Goal: Information Seeking & Learning: Learn about a topic

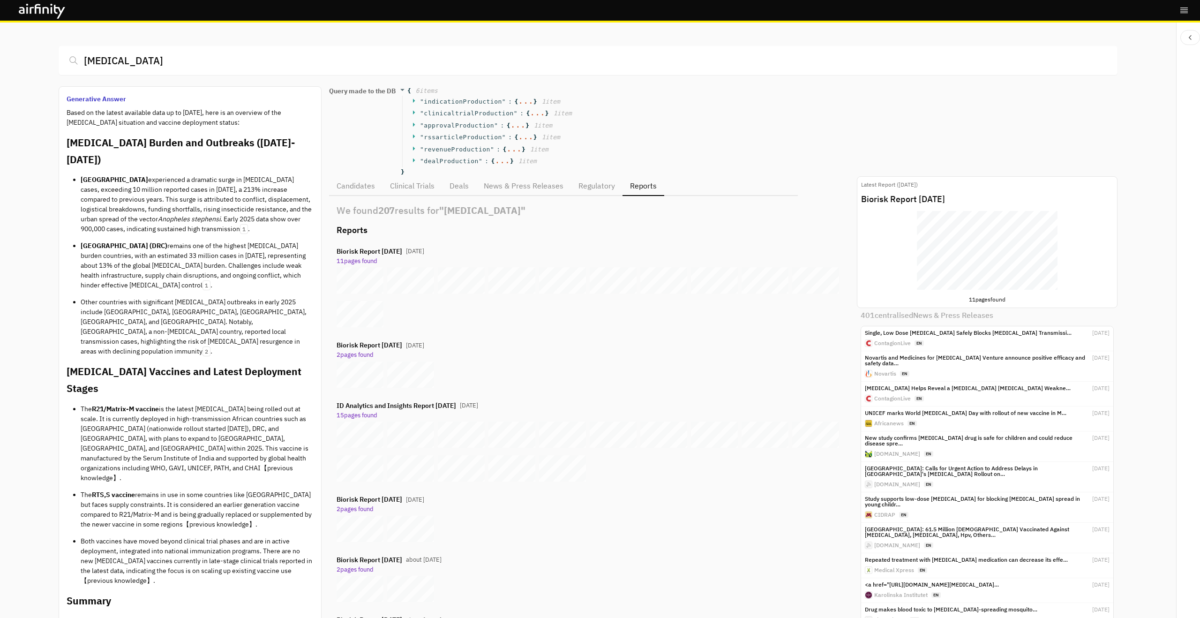
click at [675, 241] on div "Executive summary © 2025 Airfinity – Private & Co nfidential Last updated: 14 A…" at bounding box center [987, 250] width 141 height 79
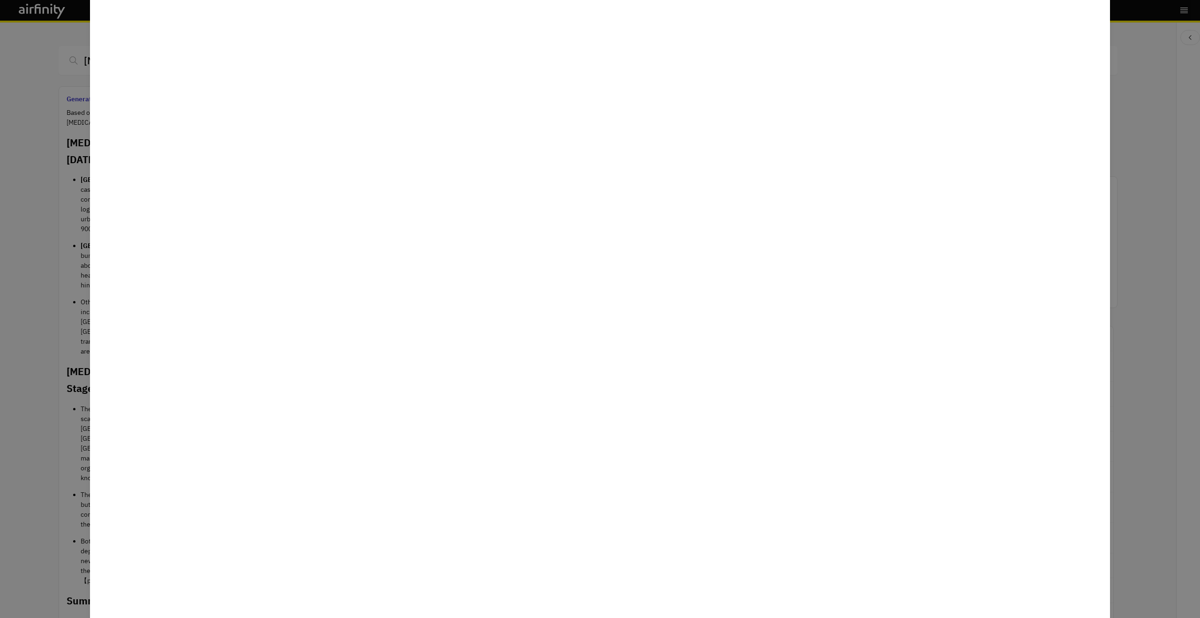
click at [675, 252] on div at bounding box center [600, 309] width 1200 height 618
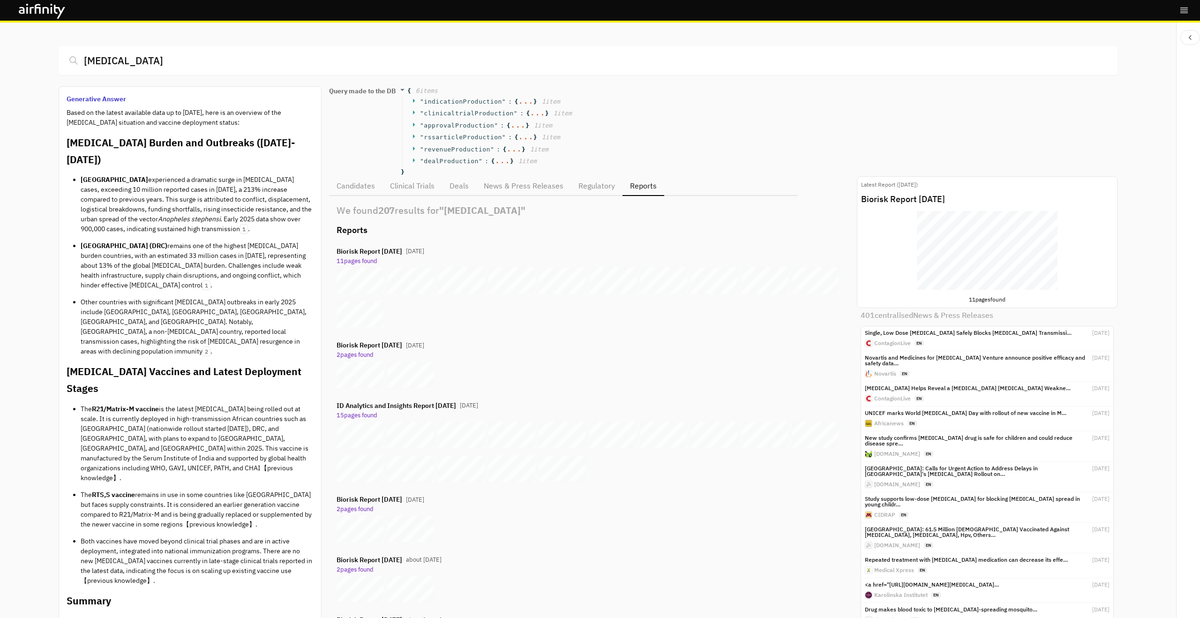
click at [361, 179] on button "Candidates" at bounding box center [355, 186] width 53 height 20
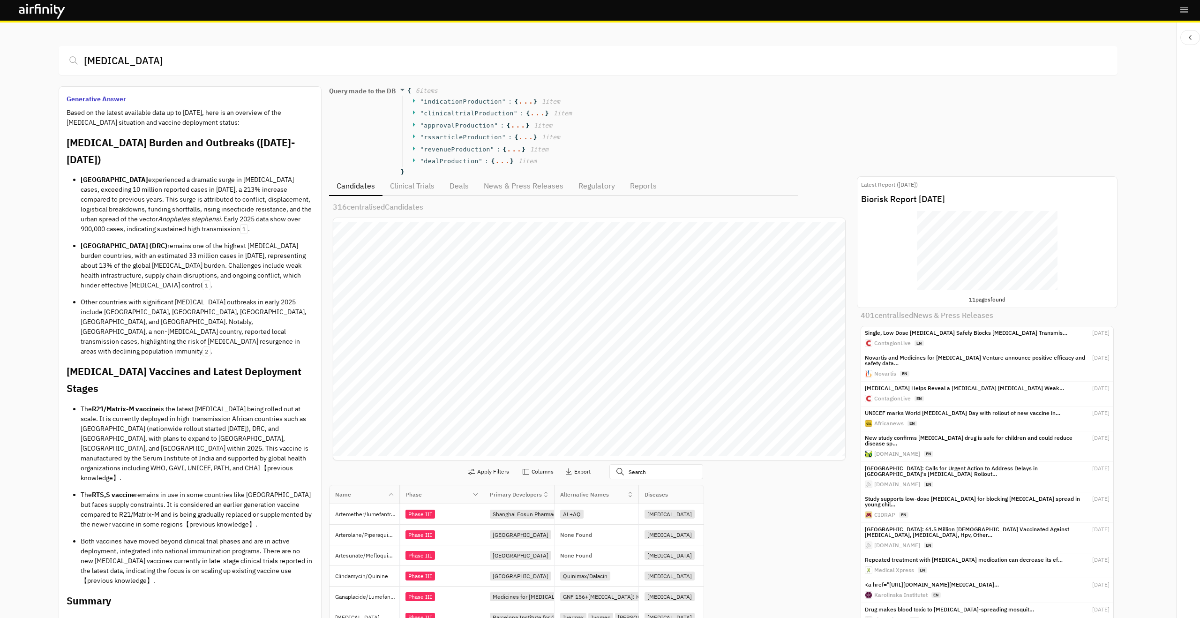
scroll to position [602, 512]
